Goal: Find specific page/section: Find specific page/section

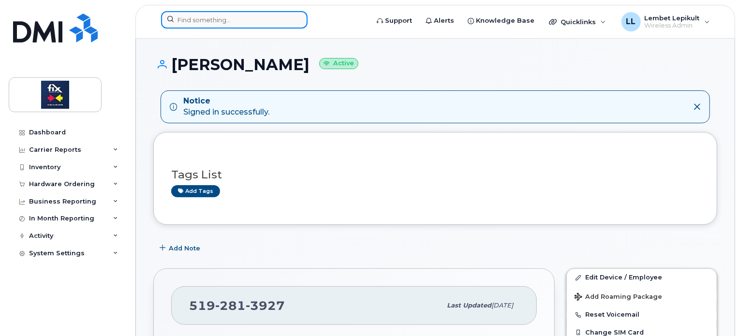
click at [204, 18] on input at bounding box center [234, 19] width 147 height 17
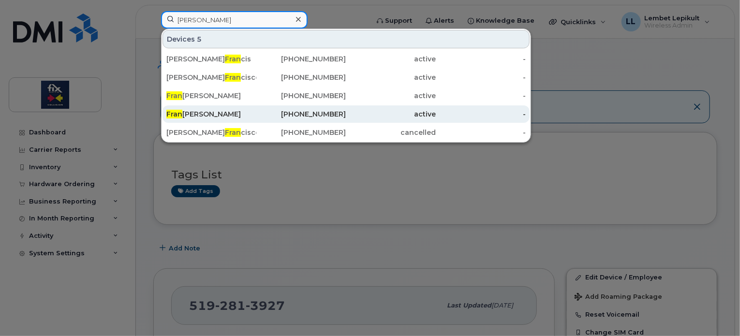
type input "fran"
click at [224, 117] on div "Fran cois Godbout" at bounding box center [211, 114] width 90 height 10
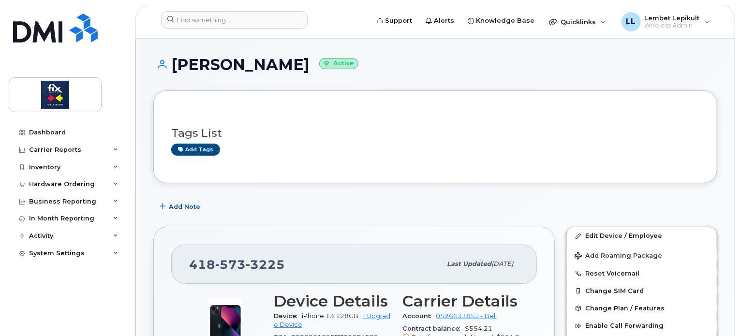
drag, startPoint x: 740, startPoint y: 61, endPoint x: 738, endPoint y: 90, distance: 28.6
drag, startPoint x: 738, startPoint y: 90, endPoint x: 663, endPoint y: 65, distance: 79.5
click at [663, 65] on h1 "Francois Godbout Active" at bounding box center [435, 64] width 564 height 17
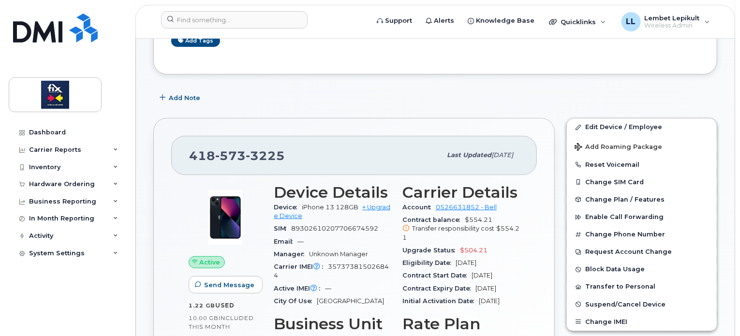
scroll to position [110, 0]
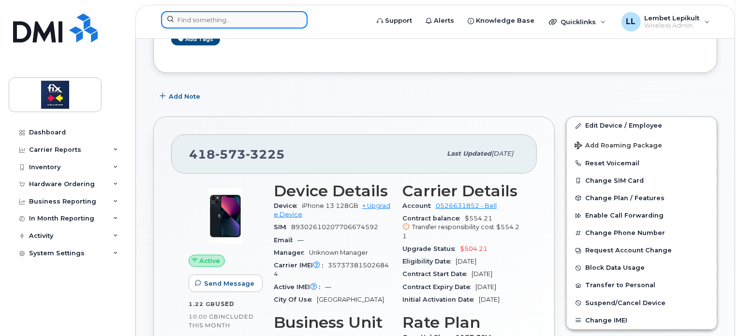
click at [230, 25] on input at bounding box center [234, 19] width 147 height 17
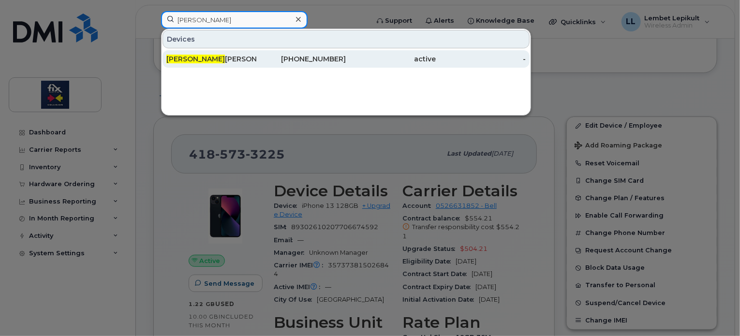
type input "yosri"
click at [208, 61] on div "Yosri Slama" at bounding box center [211, 59] width 90 height 10
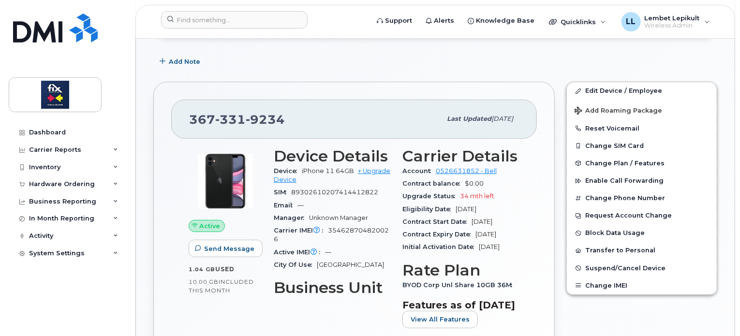
scroll to position [147, 0]
